Goal: Find specific page/section: Find specific page/section

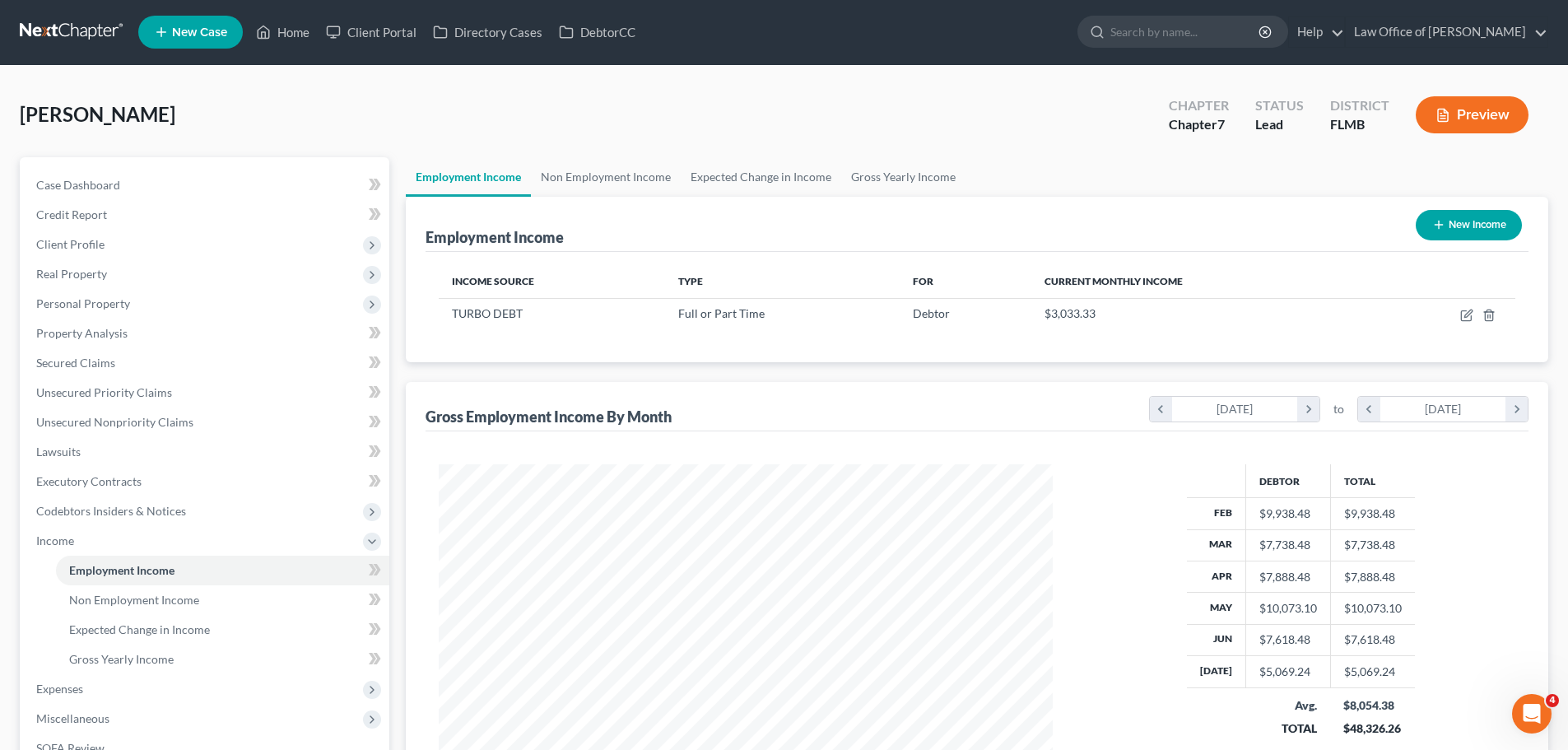
scroll to position [307, 647]
click at [282, 30] on link "Home" at bounding box center [282, 33] width 70 height 30
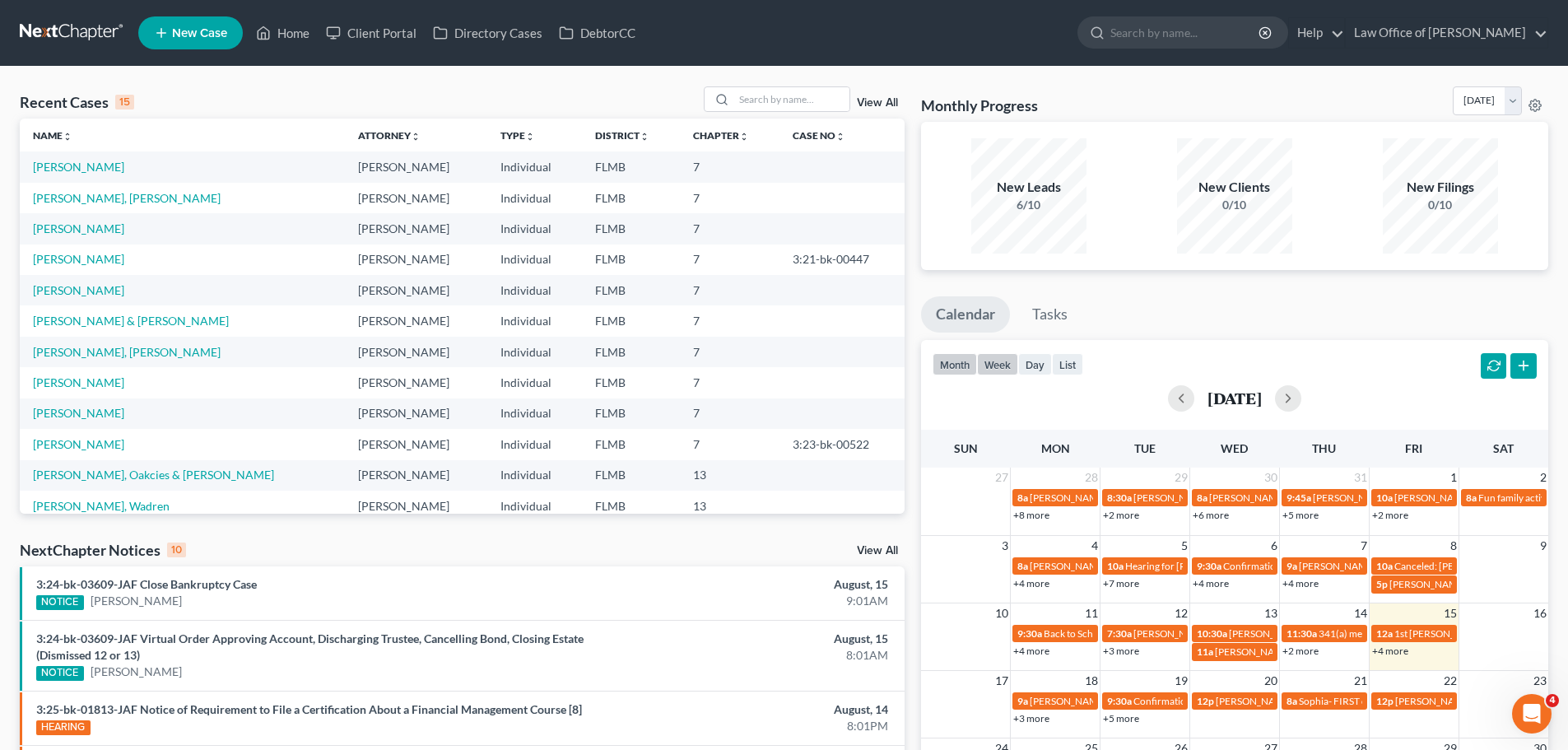
click at [1001, 359] on button "week" at bounding box center [997, 364] width 42 height 22
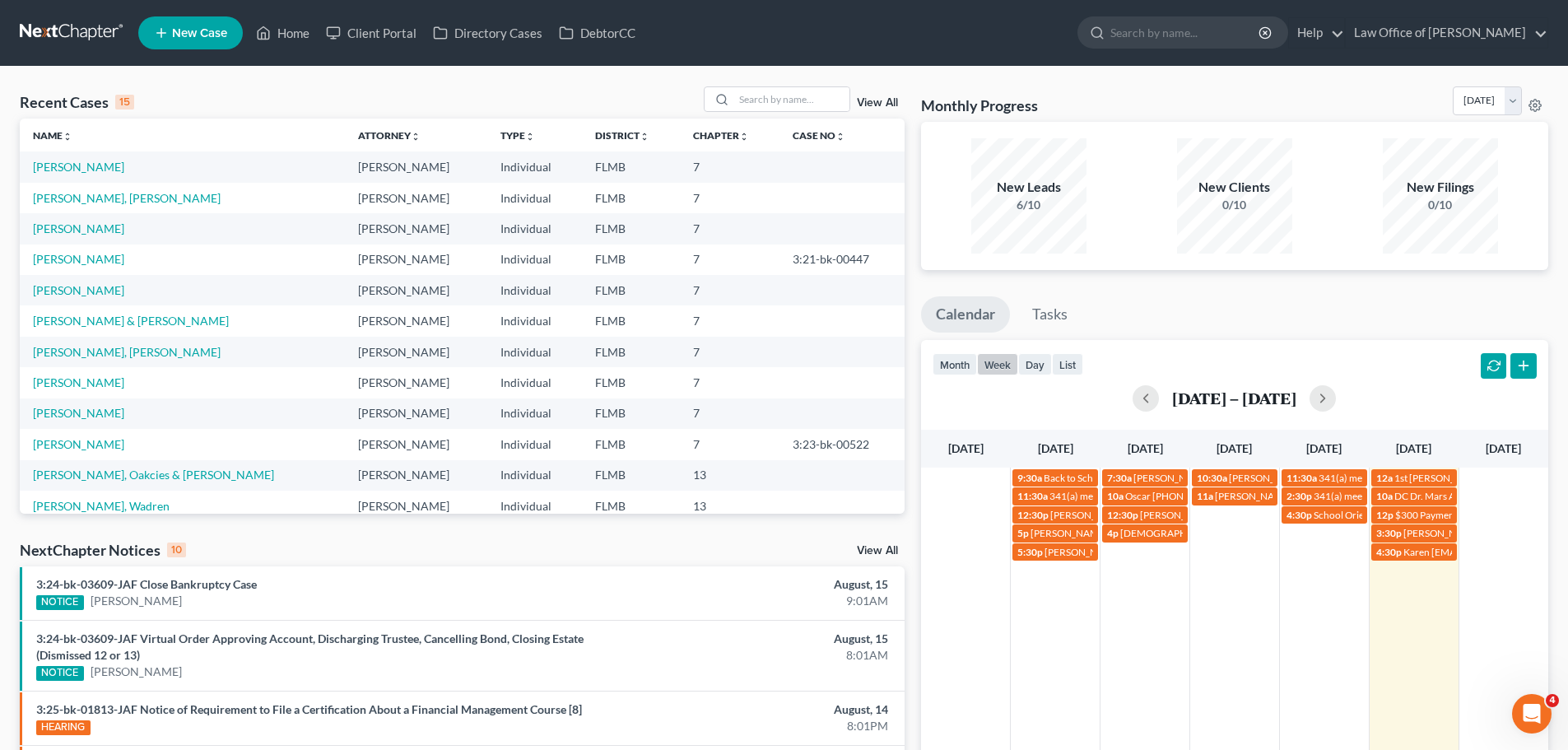
drag, startPoint x: 1403, startPoint y: 554, endPoint x: 1399, endPoint y: 582, distance: 28.3
click at [1354, 604] on div "9:30a Back to School Bash - [PERSON_NAME][GEOGRAPHIC_DATA][PERSON_NAME] 7:30a […" at bounding box center [1234, 671] width 627 height 406
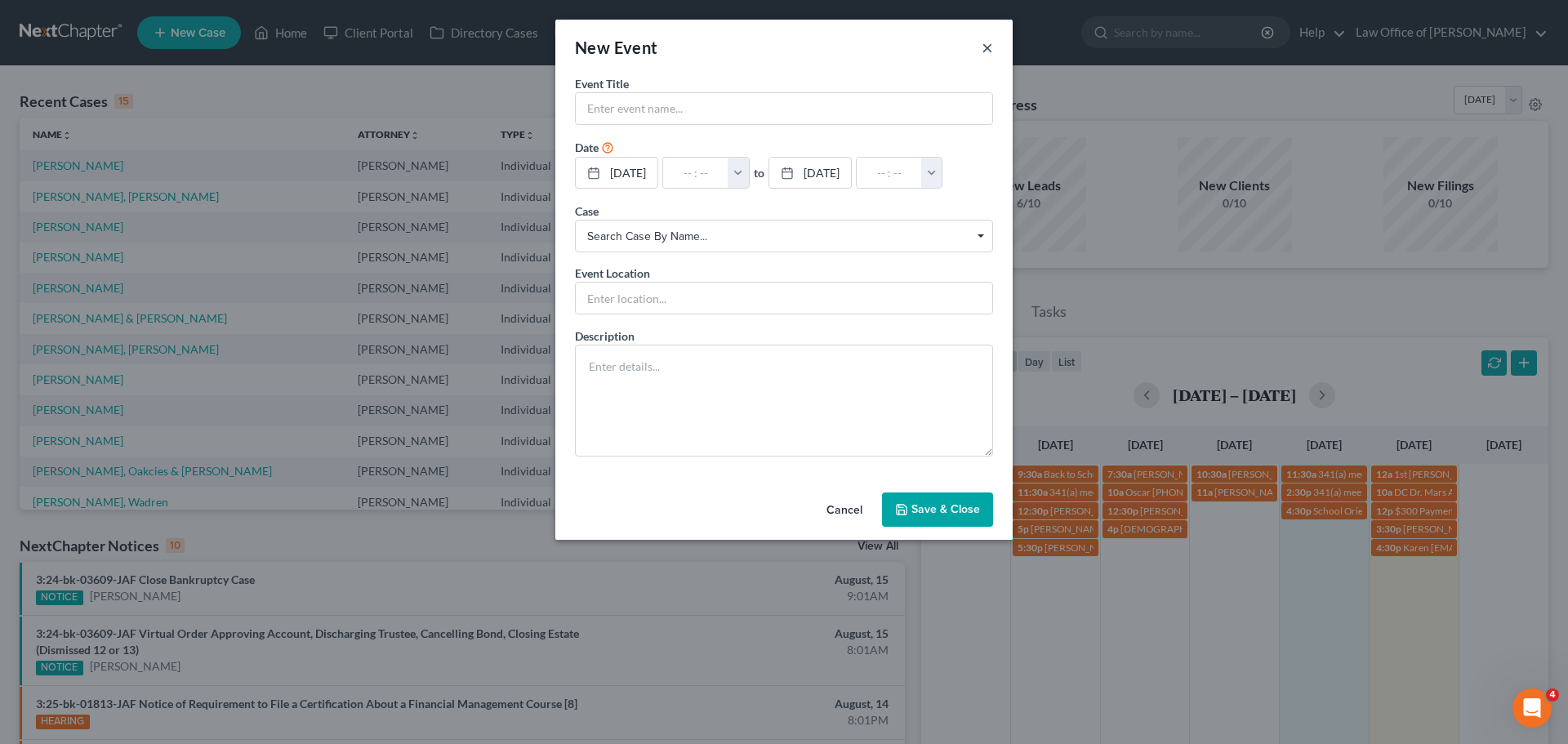
click at [990, 47] on button "×" at bounding box center [987, 47] width 12 height 19
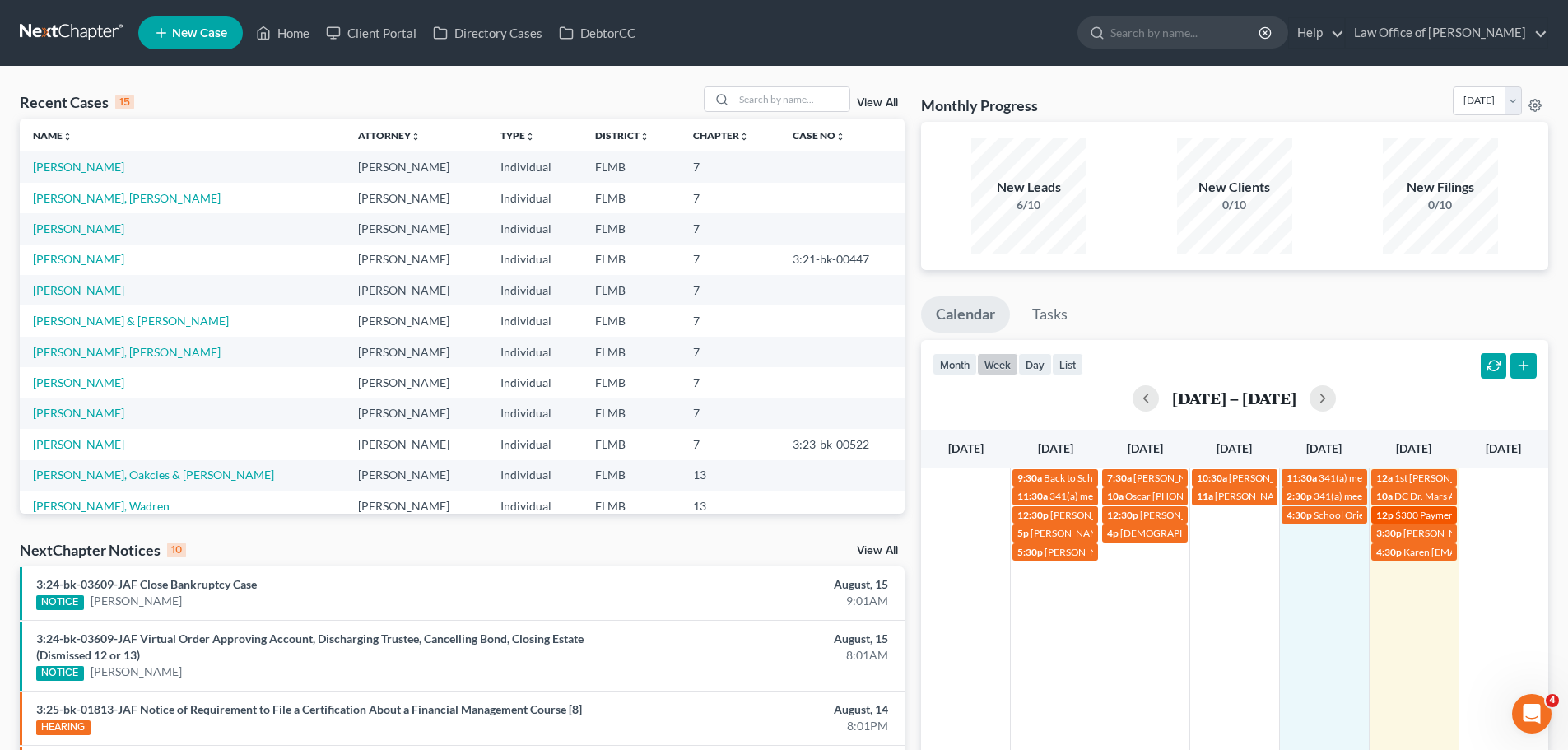
click at [1391, 516] on span "12p" at bounding box center [1385, 515] width 17 height 13
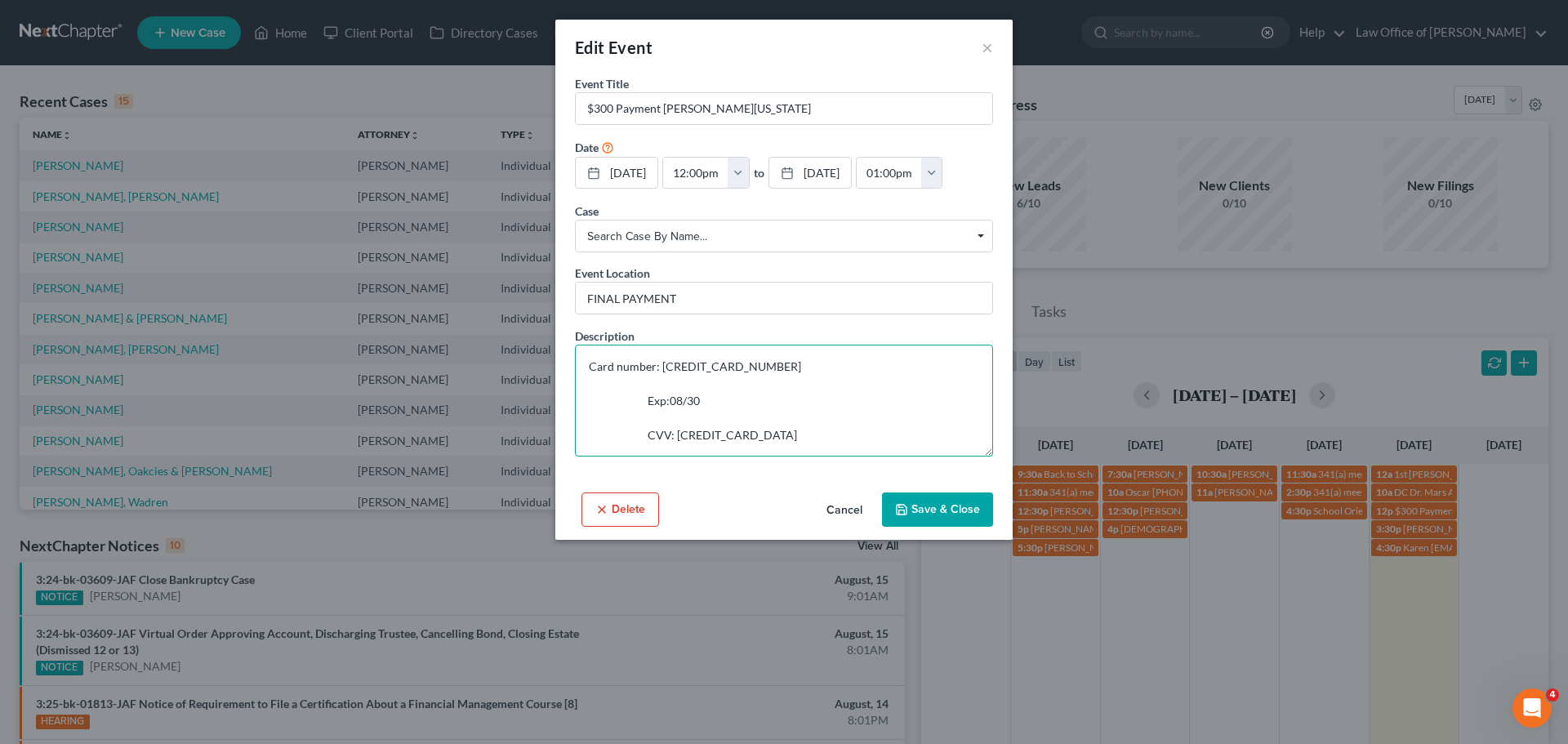
drag, startPoint x: 774, startPoint y: 372, endPoint x: 664, endPoint y: 365, distance: 110.2
click at [664, 365] on textarea "Card number: [CREDIT_CARD_NUMBER] Exp:08/30 CVV: [CREDIT_CARD_DATA]" at bounding box center [784, 400] width 418 height 112
drag, startPoint x: 659, startPoint y: 365, endPoint x: 770, endPoint y: 367, distance: 111.0
click at [770, 367] on textarea "Card number: [CREDIT_CARD_NUMBER] Exp:08/30 CVV: [CREDIT_CARD_DATA]" at bounding box center [784, 400] width 418 height 112
click at [984, 45] on button "×" at bounding box center [987, 47] width 12 height 19
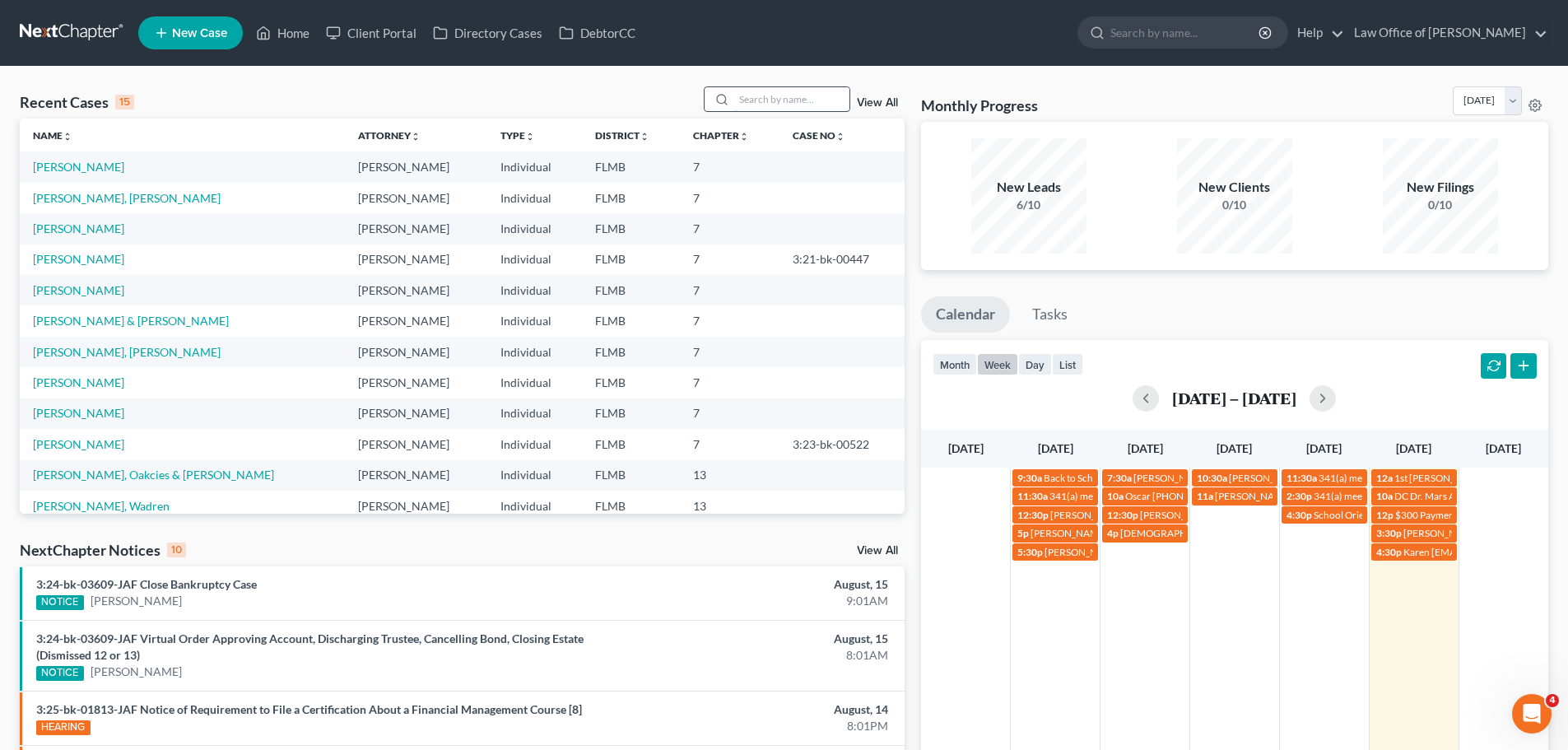
click at [778, 107] on input "search" at bounding box center [791, 99] width 115 height 24
type input "washin"
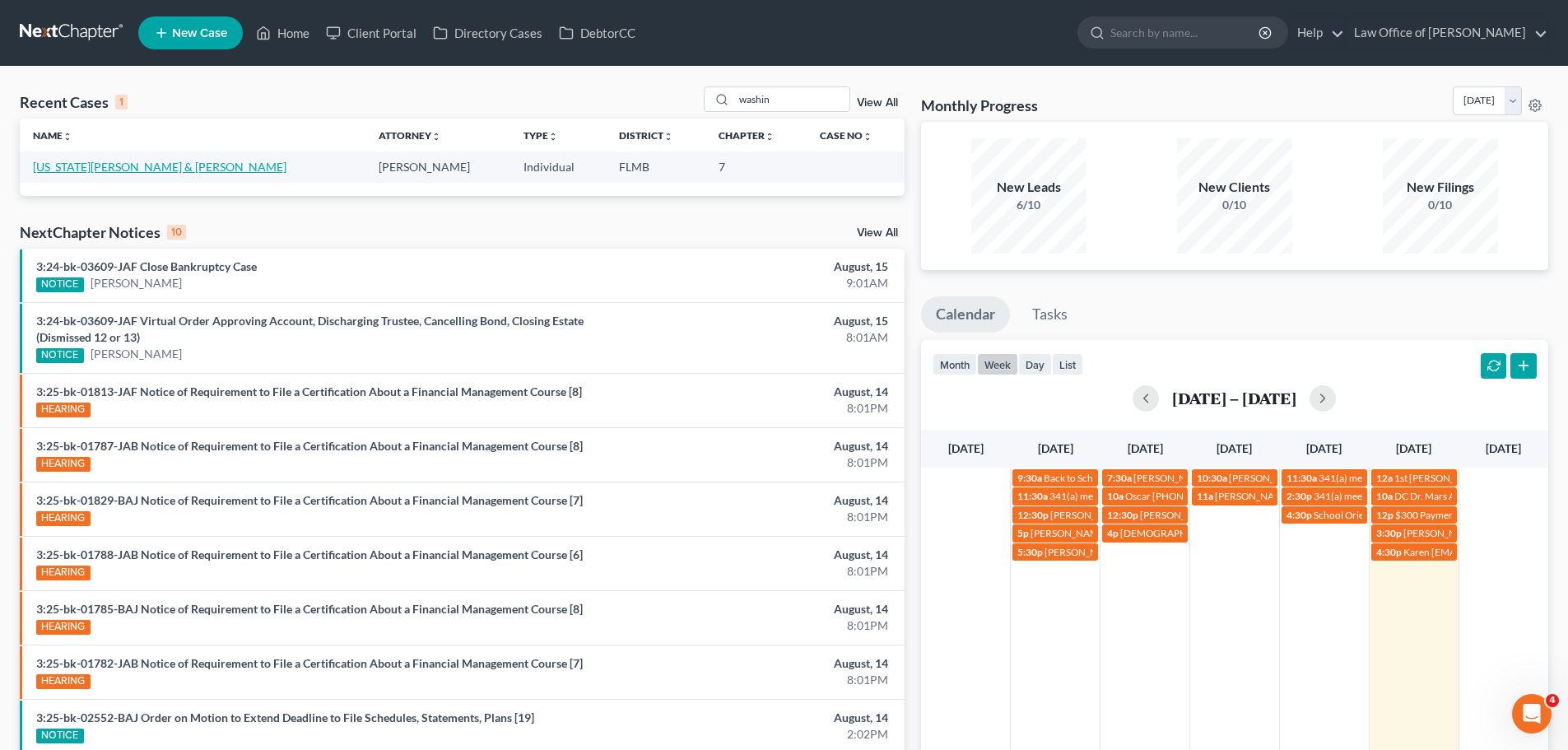
click at [191, 167] on link "[US_STATE][PERSON_NAME] & [PERSON_NAME]" at bounding box center [160, 166] width 253 height 14
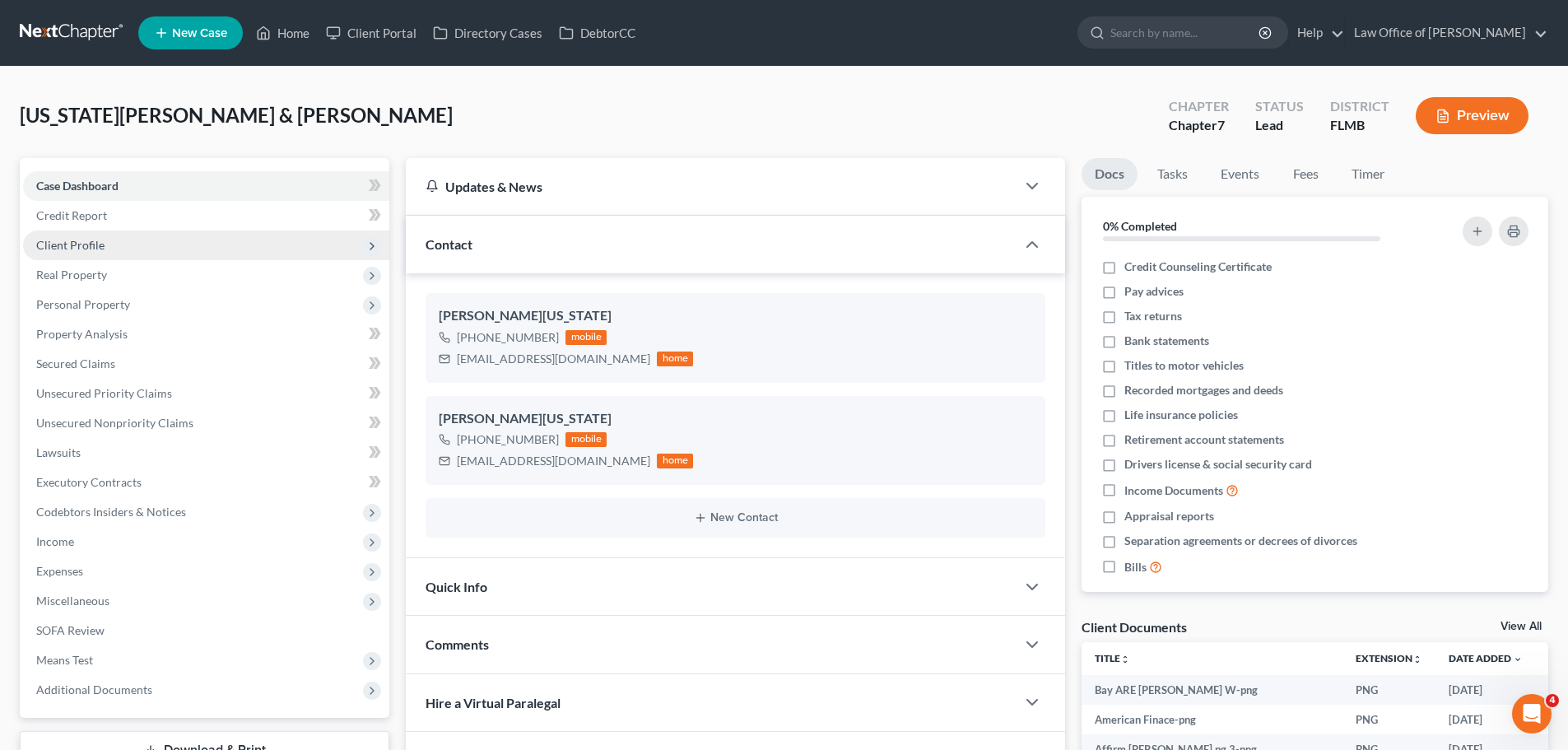
click at [119, 237] on span "Client Profile" at bounding box center [206, 245] width 367 height 30
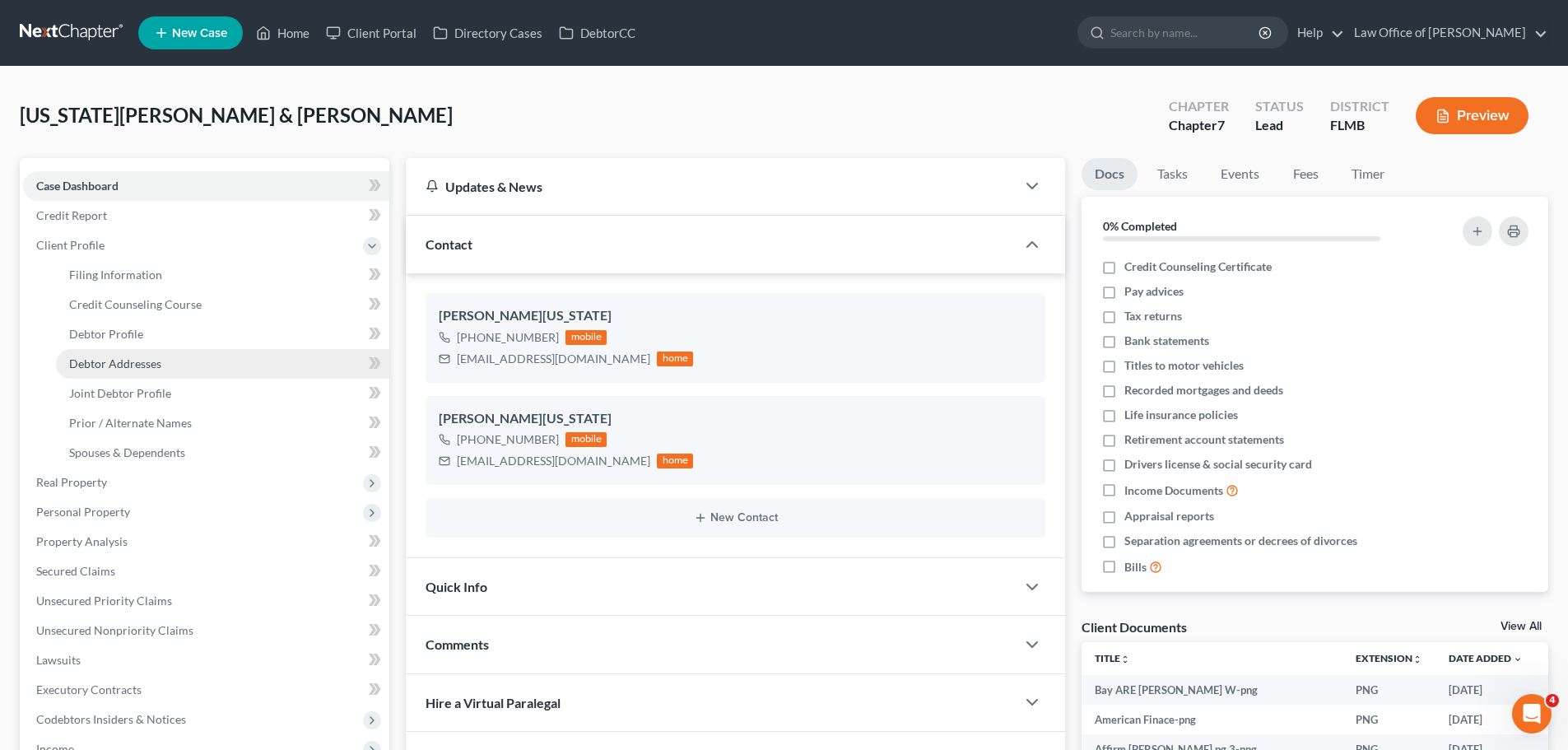
click at [174, 371] on link "Debtor Addresses" at bounding box center [222, 364] width 334 height 30
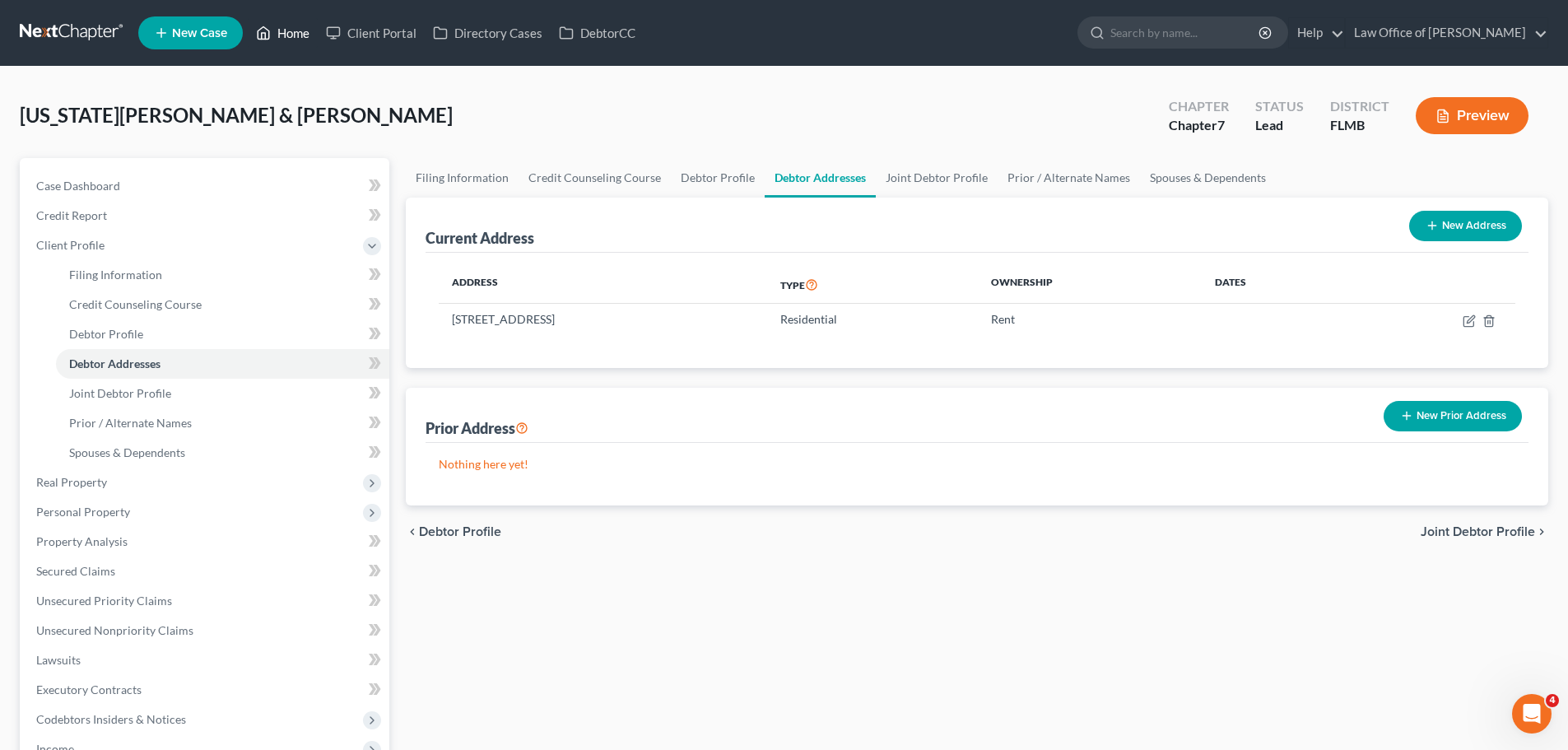
click at [292, 40] on link "Home" at bounding box center [282, 33] width 70 height 30
